Goal: Task Accomplishment & Management: Complete application form

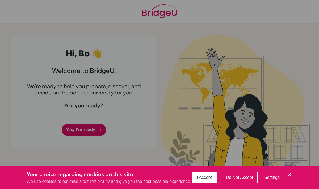
click at [206, 175] on span "I Accept" at bounding box center [204, 177] width 15 height 5
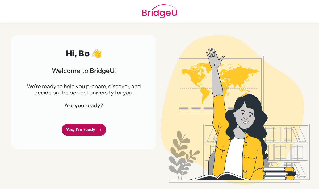
click at [71, 129] on link "Yes, I'm ready" at bounding box center [84, 129] width 44 height 12
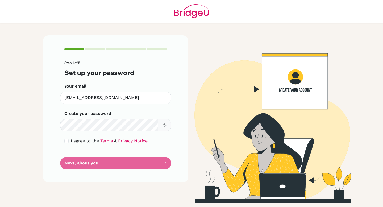
click at [166, 124] on icon "button" at bounding box center [164, 125] width 4 height 4
click at [68, 143] on div "I agree to the Terms & Privacy Notice" at bounding box center [115, 141] width 103 height 6
click at [67, 141] on input "checkbox" at bounding box center [66, 141] width 4 height 4
checkbox input "true"
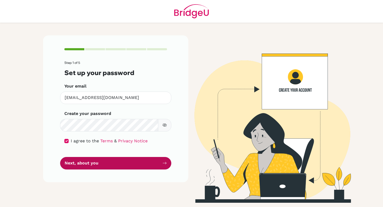
click at [95, 166] on button "Next, about you" at bounding box center [115, 163] width 111 height 12
